Goal: Information Seeking & Learning: Find specific page/section

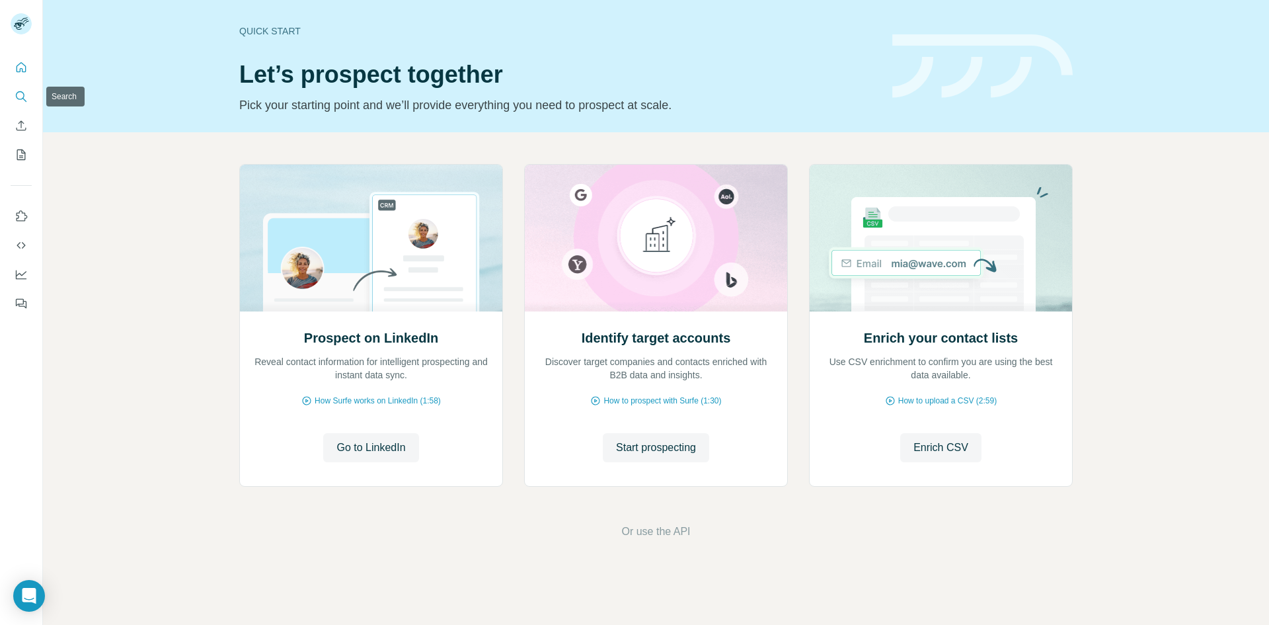
click at [19, 93] on icon "Search" at bounding box center [21, 96] width 13 height 13
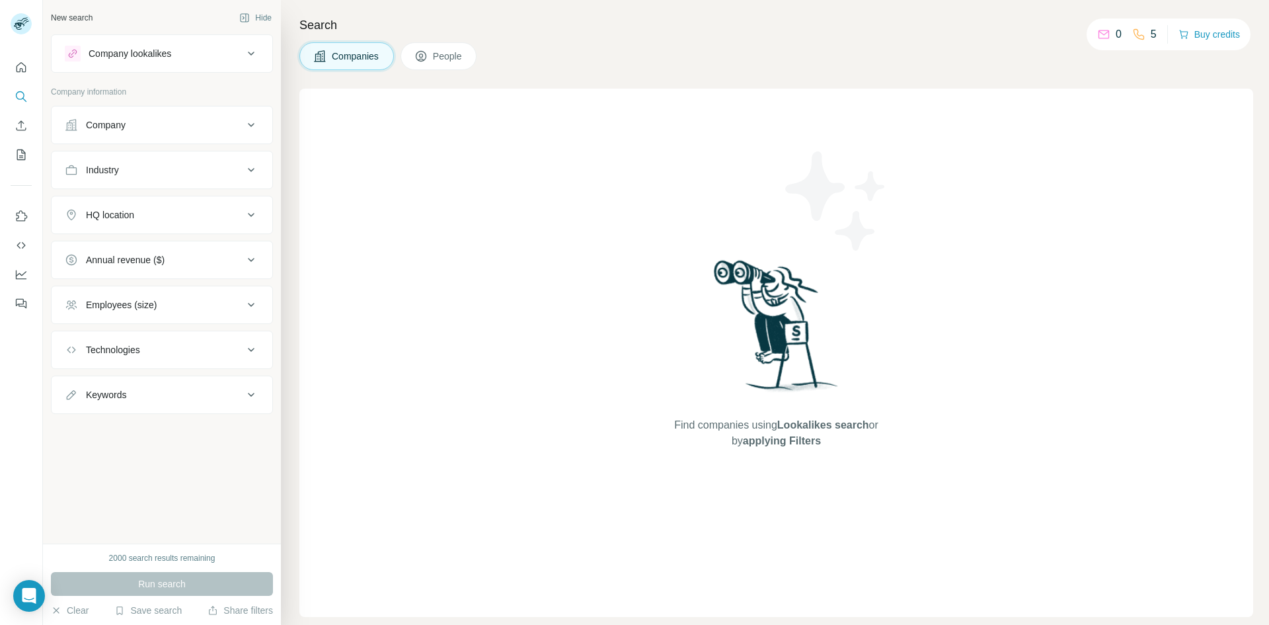
click at [426, 58] on icon at bounding box center [421, 56] width 13 height 13
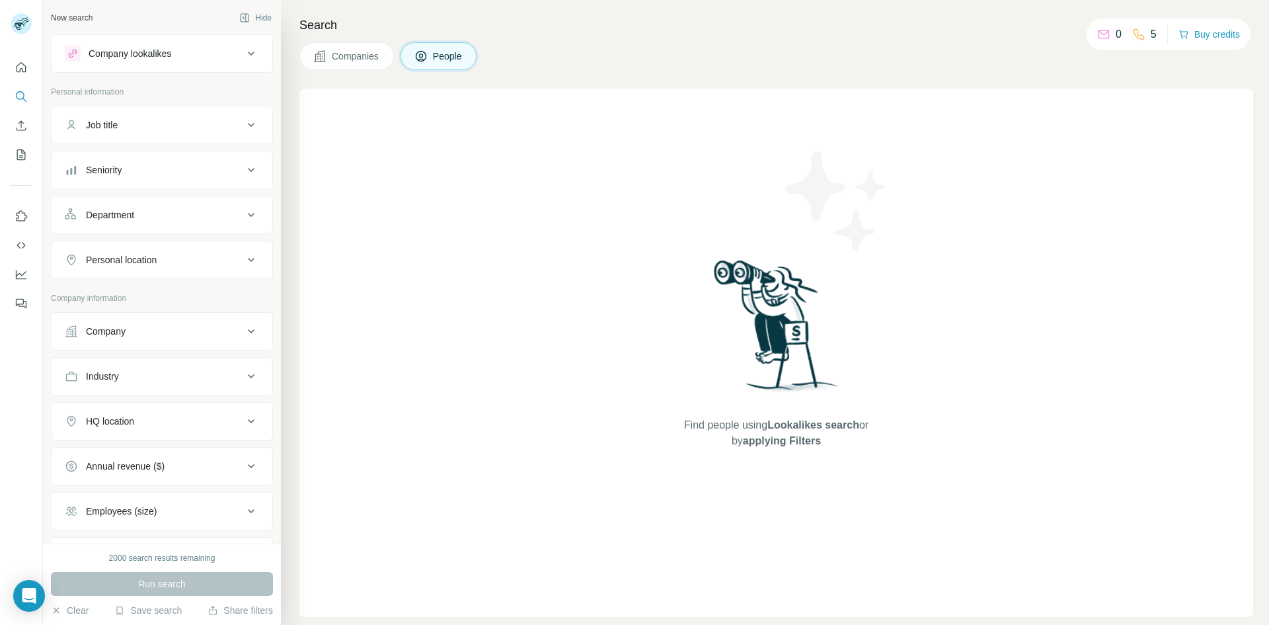
click at [210, 120] on div "Job title" at bounding box center [154, 124] width 179 height 13
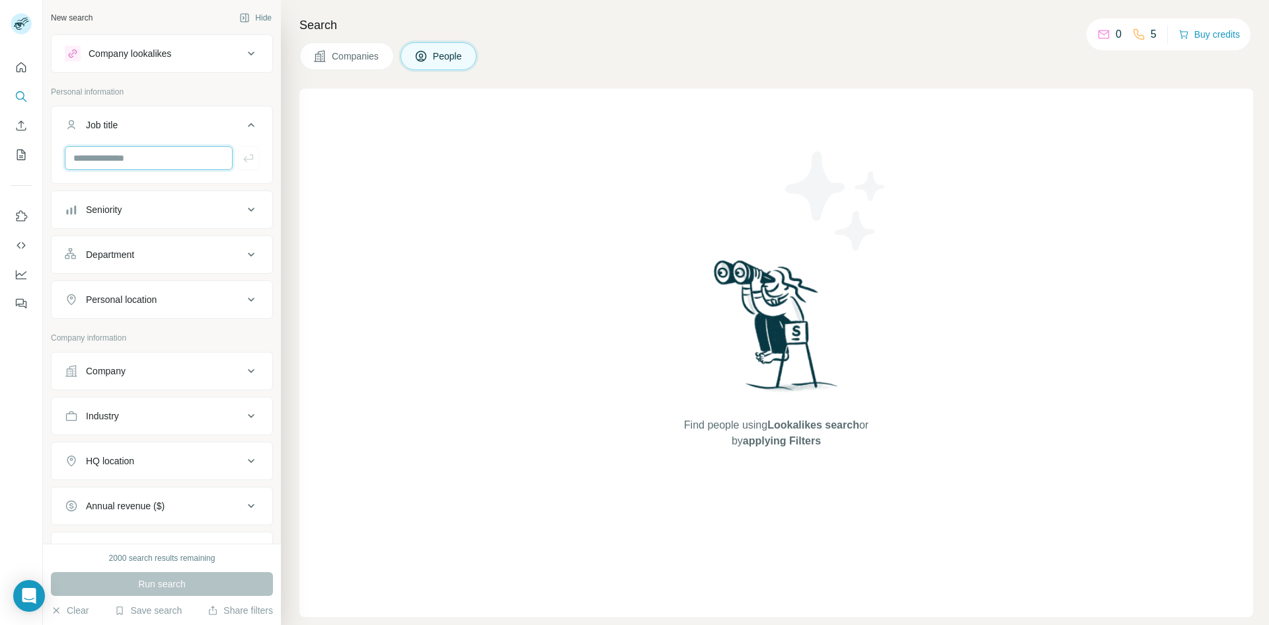
click at [170, 157] on input "text" at bounding box center [149, 158] width 168 height 24
type input "**********"
click at [242, 162] on icon "button" at bounding box center [248, 157] width 13 height 13
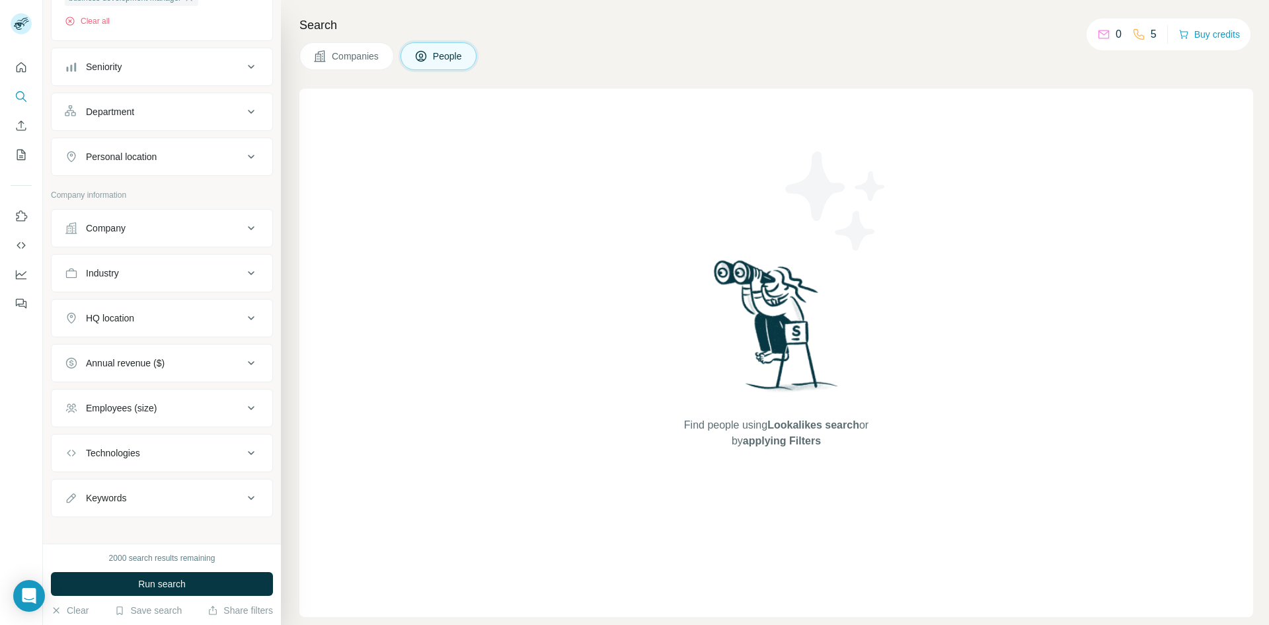
scroll to position [201, 0]
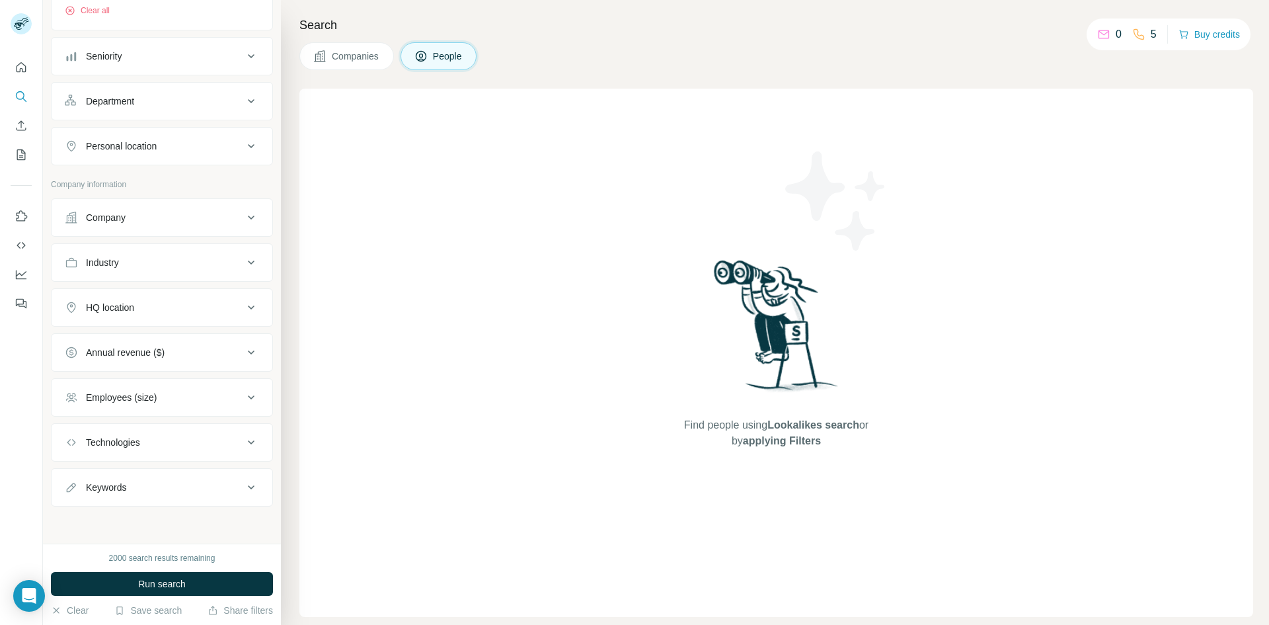
click at [223, 392] on div "Employees (size)" at bounding box center [154, 397] width 179 height 13
click at [73, 427] on icon at bounding box center [73, 426] width 16 height 16
click at [75, 450] on icon at bounding box center [73, 450] width 16 height 16
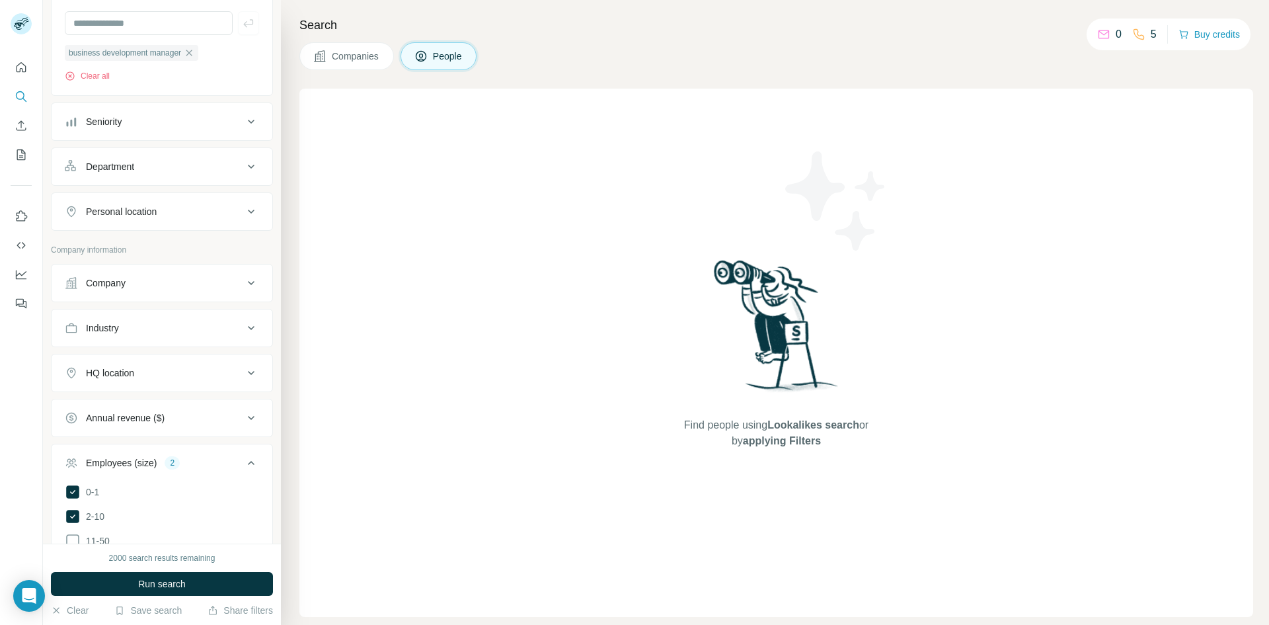
click at [231, 325] on div "Industry" at bounding box center [154, 327] width 179 height 13
click at [194, 361] on input at bounding box center [154, 361] width 163 height 15
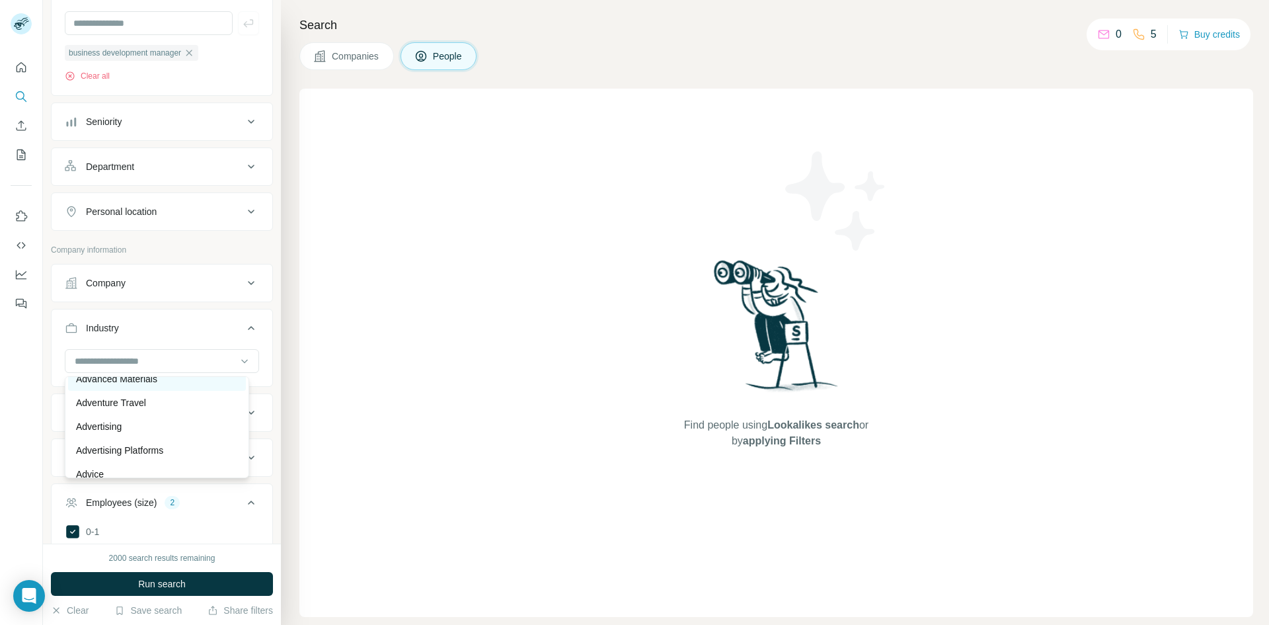
scroll to position [132, 0]
click at [186, 449] on div "Advertising Platforms" at bounding box center [157, 449] width 162 height 13
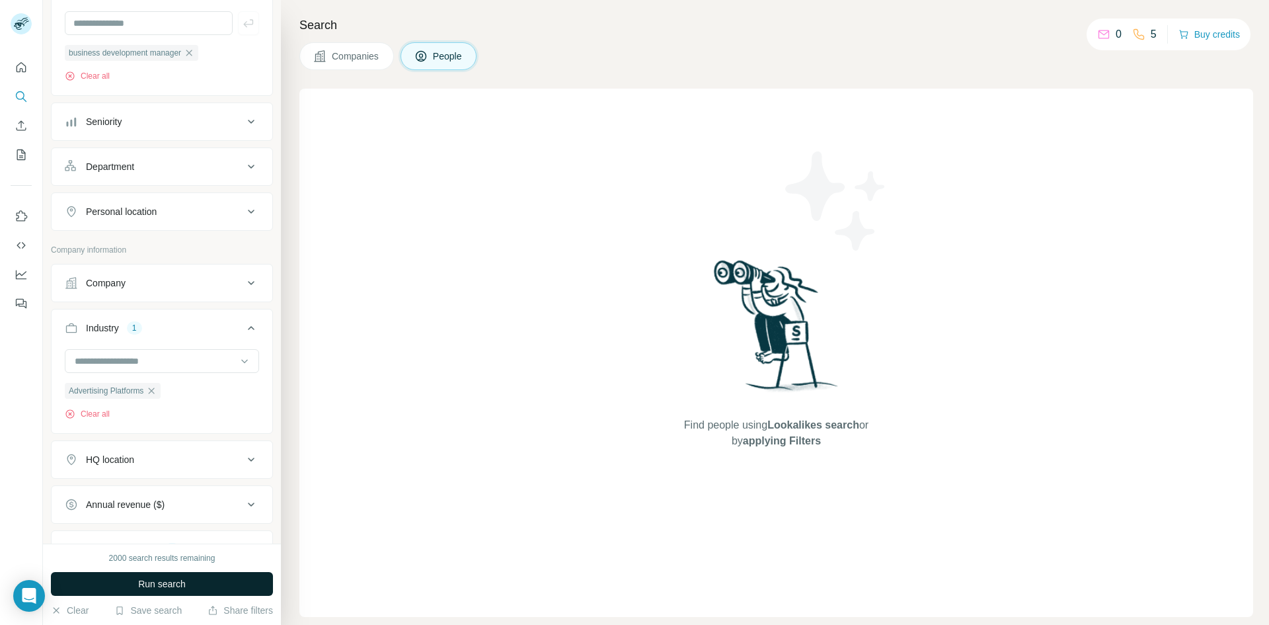
click at [175, 580] on span "Run search" at bounding box center [162, 583] width 48 height 13
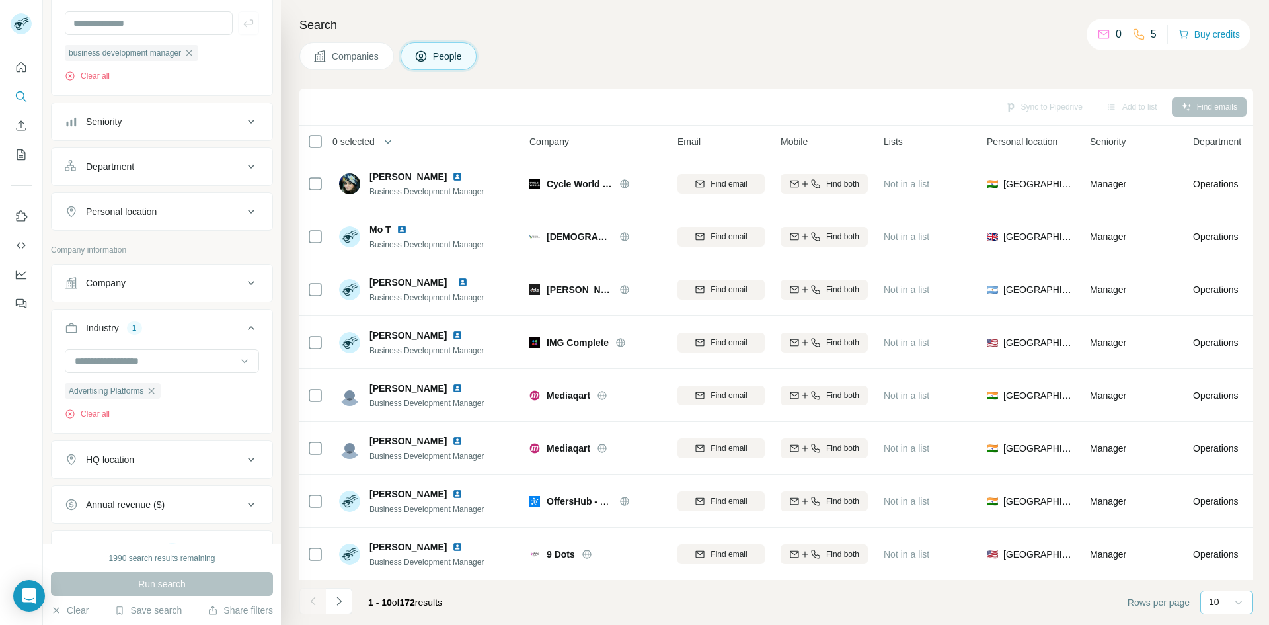
click at [1236, 604] on icon at bounding box center [1238, 602] width 13 height 13
click at [1224, 506] on div "60" at bounding box center [1227, 501] width 30 height 13
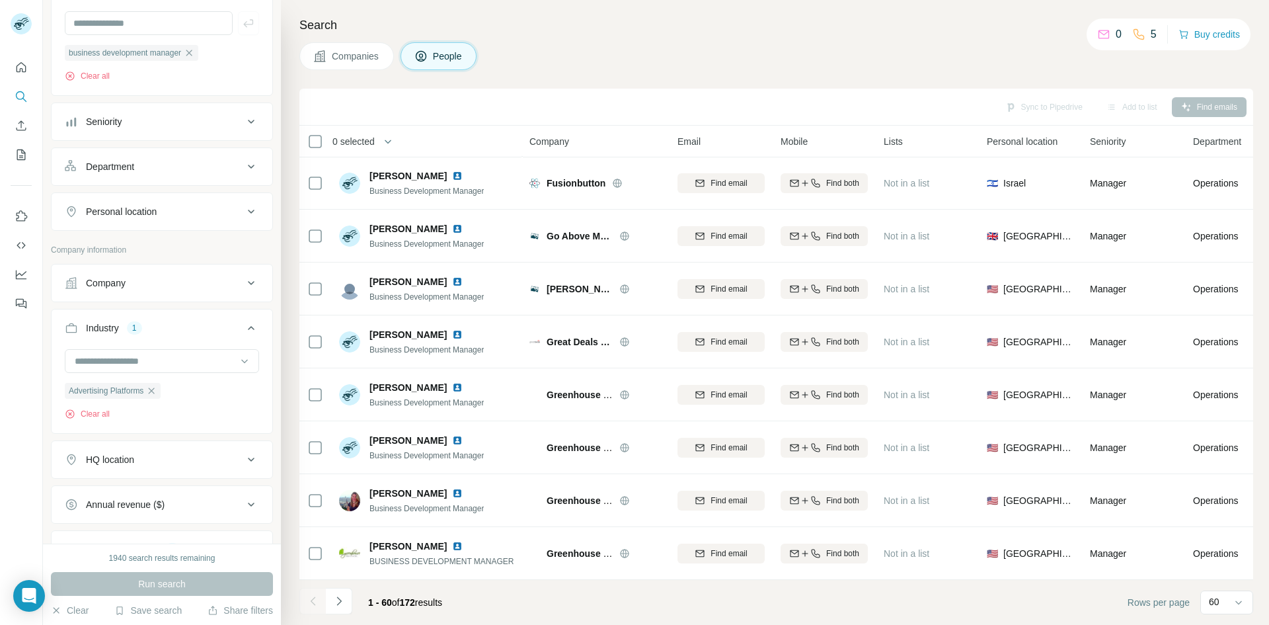
scroll to position [2758, 0]
click at [340, 602] on icon "Navigate to next page" at bounding box center [339, 600] width 5 height 9
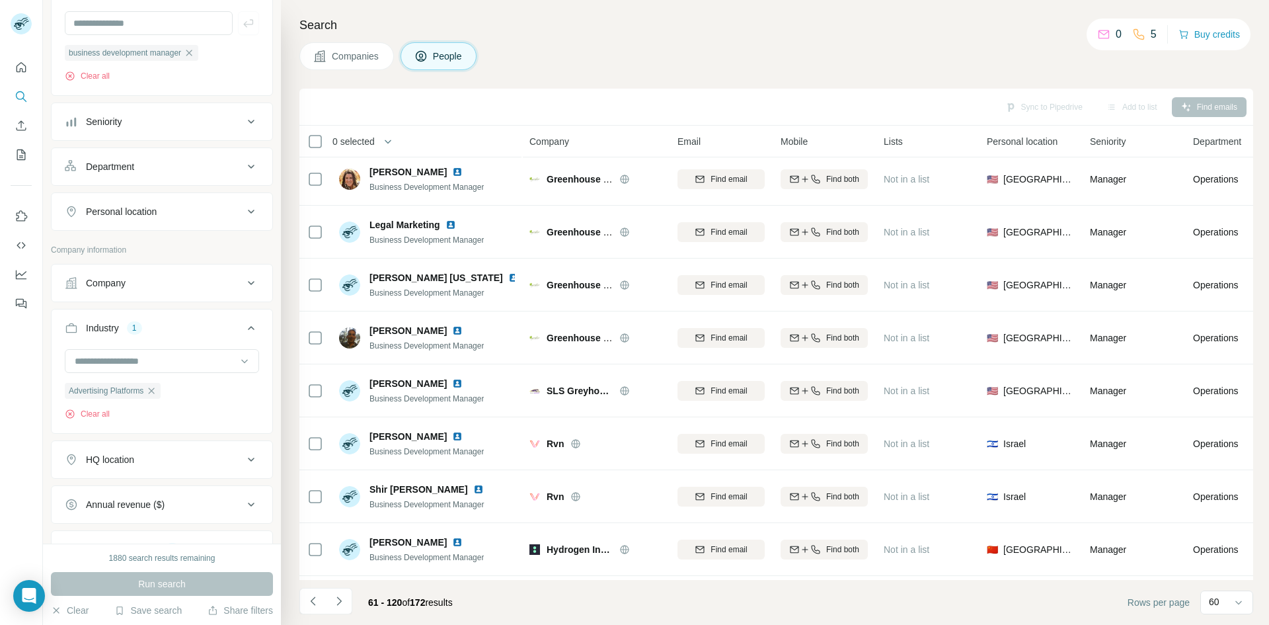
scroll to position [0, 0]
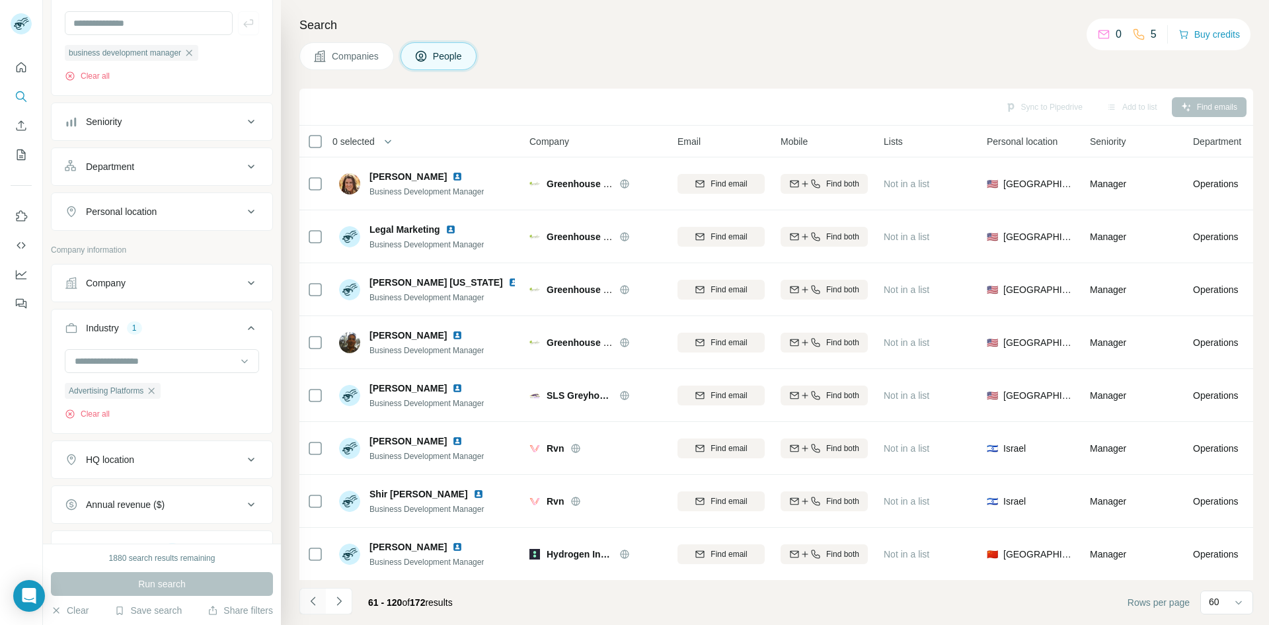
click at [320, 606] on button "Navigate to previous page" at bounding box center [313, 601] width 26 height 26
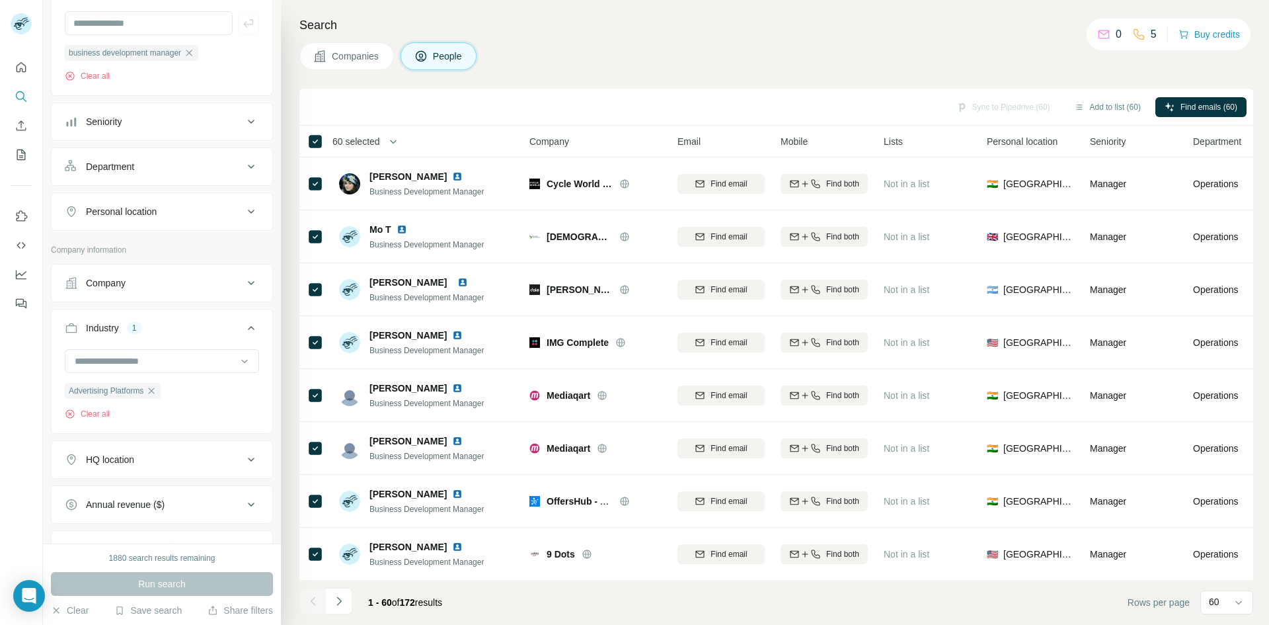
click at [1101, 32] on icon at bounding box center [1104, 34] width 13 height 13
click at [1199, 102] on span "Find emails (60)" at bounding box center [1209, 107] width 57 height 12
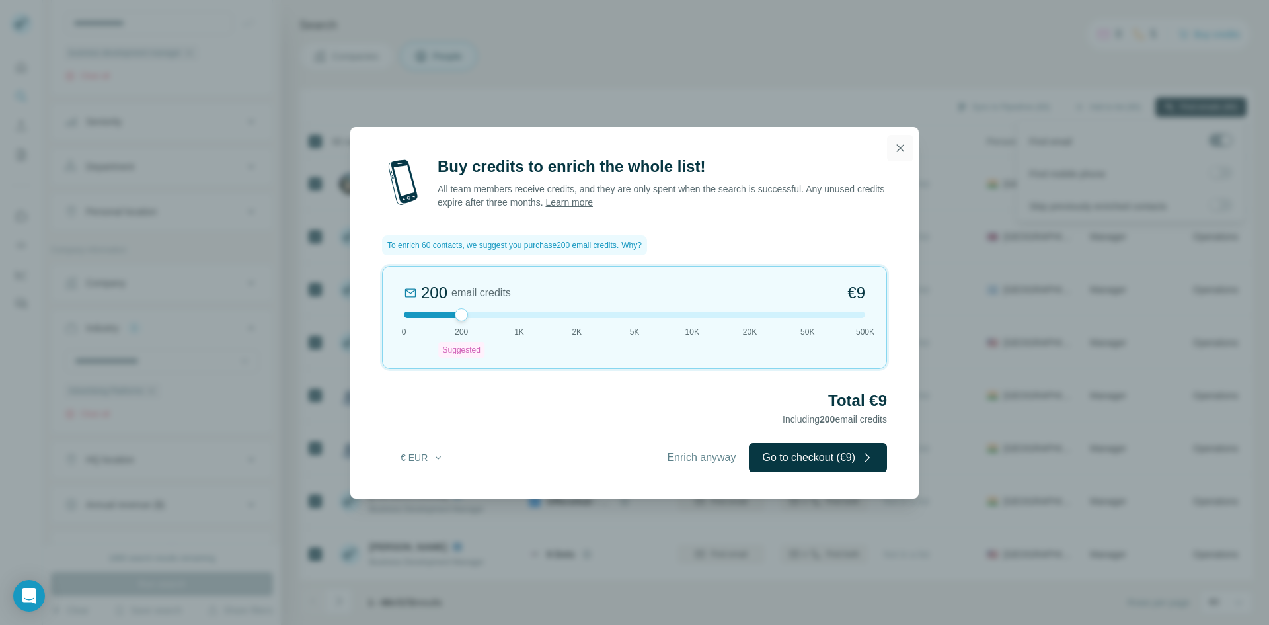
click at [900, 147] on icon "button" at bounding box center [900, 147] width 13 height 13
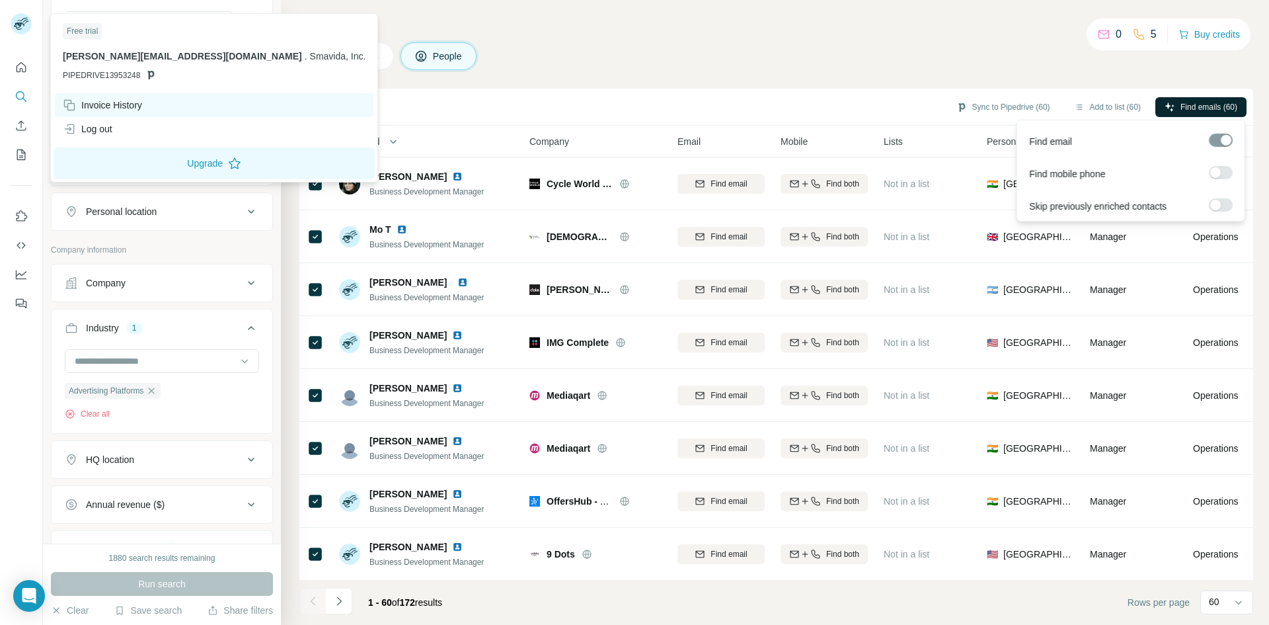
click at [93, 106] on div "Invoice History" at bounding box center [102, 105] width 79 height 13
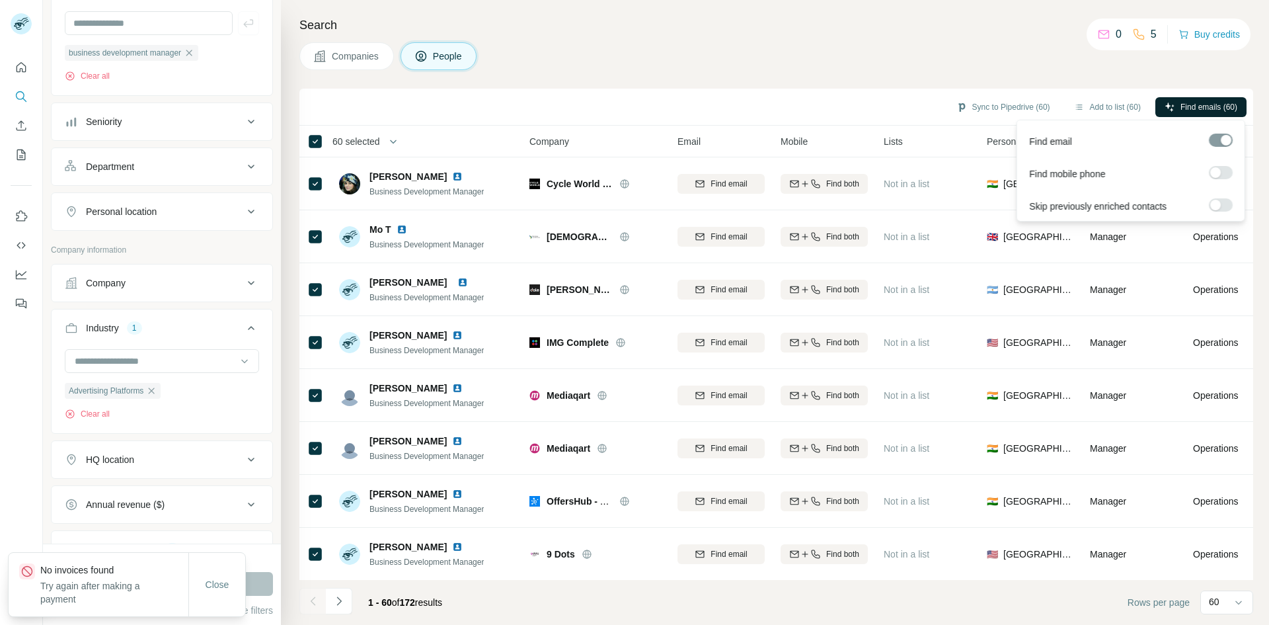
click at [806, 70] on div "Search Companies People Sync to Pipedrive (60) Add to list (60) Find emails (60…" at bounding box center [775, 312] width 988 height 625
